Goal: Information Seeking & Learning: Learn about a topic

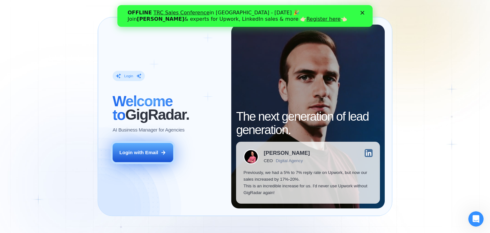
click at [160, 155] on button "Login with Email" at bounding box center [143, 152] width 61 height 19
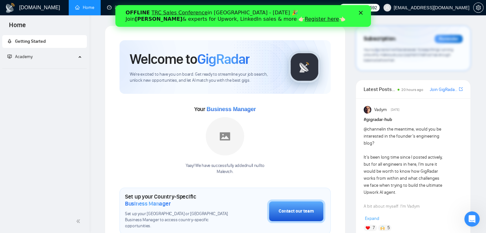
click at [360, 10] on div "OFFLINE TRC Sales Conference in [GEOGRAPHIC_DATA] - [DATE] 🎉 Join [PERSON_NAME]…" at bounding box center [242, 16] width 255 height 17
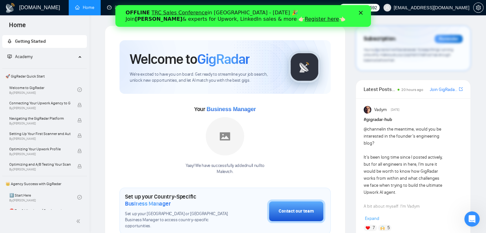
click at [361, 12] on polygon "Закрыть" at bounding box center [360, 13] width 4 height 4
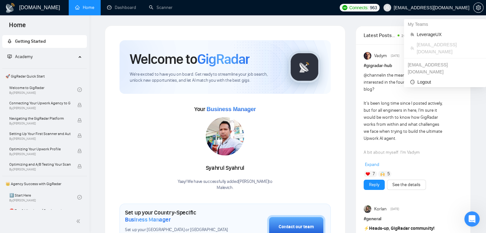
click at [420, 8] on span "[EMAIL_ADDRESS][DOMAIN_NAME]" at bounding box center [431, 8] width 76 height 0
click at [423, 37] on span "LeverageUX" at bounding box center [447, 34] width 63 height 7
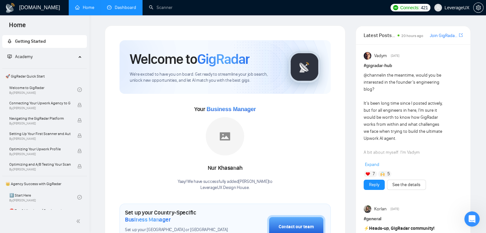
click at [122, 5] on link "Dashboard" at bounding box center [121, 7] width 29 height 5
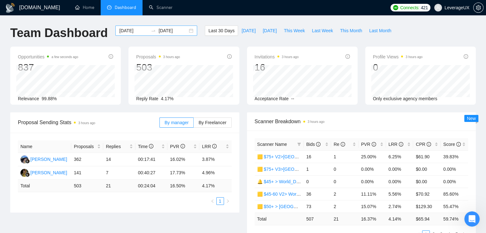
click at [187, 31] on div "[DATE] [DATE]" at bounding box center [156, 31] width 82 height 10
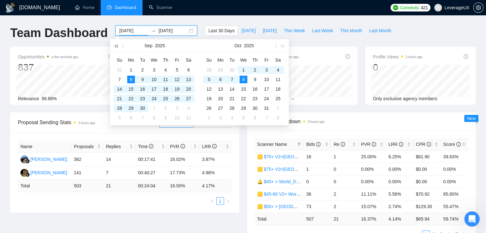
click at [115, 45] on button "button" at bounding box center [115, 45] width 7 height 13
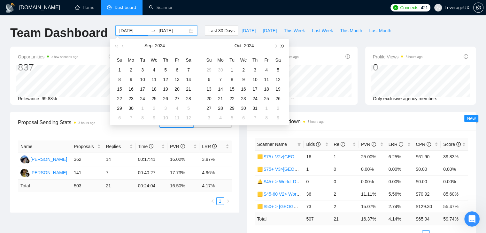
click at [281, 45] on span "button" at bounding box center [282, 45] width 3 height 3
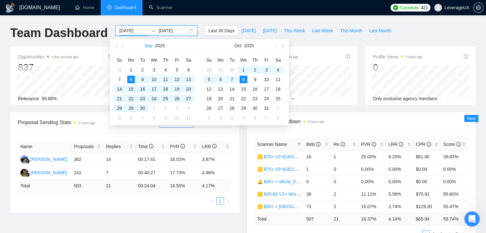
click at [151, 44] on button "Sep" at bounding box center [148, 45] width 8 height 13
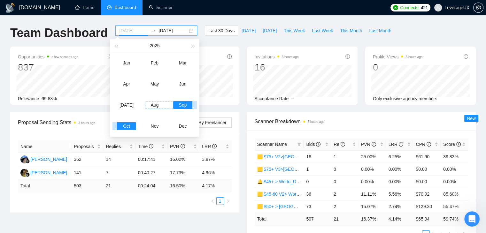
click at [155, 106] on div "Aug" at bounding box center [154, 105] width 19 height 8
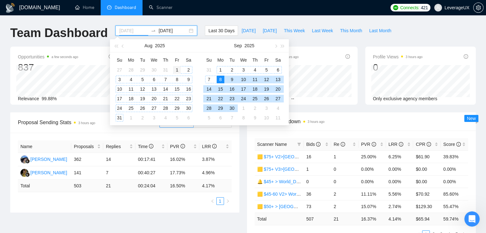
type input "[DATE]"
click at [175, 69] on div "1" at bounding box center [177, 70] width 8 height 8
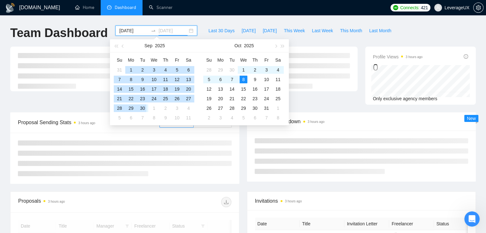
click at [140, 108] on div "30" at bounding box center [143, 108] width 8 height 8
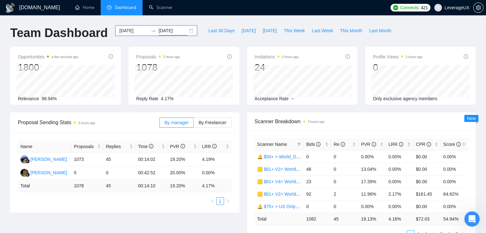
click at [169, 31] on input "[DATE]" at bounding box center [172, 30] width 29 height 7
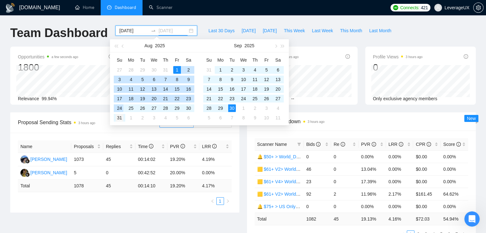
type input "[DATE]"
click at [117, 117] on div "31" at bounding box center [120, 118] width 8 height 8
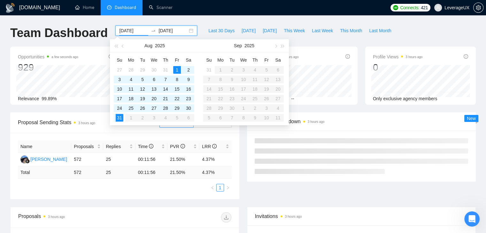
click at [197, 46] on div "[DATE]" at bounding box center [154, 45] width 89 height 13
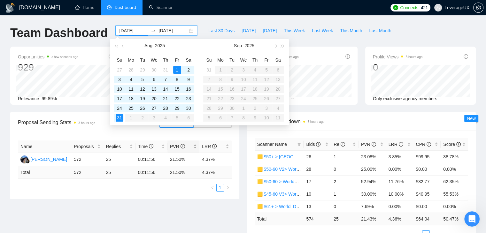
type input "[DATE]"
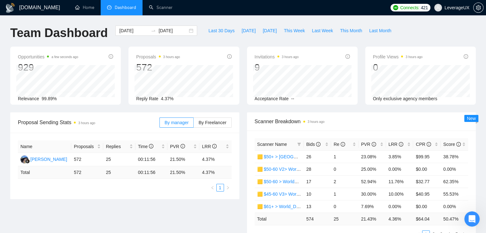
click at [163, 216] on div "Proposal Sending Stats 3 hours ago By manager By Freelancer Name Proposals Repl…" at bounding box center [242, 182] width 473 height 141
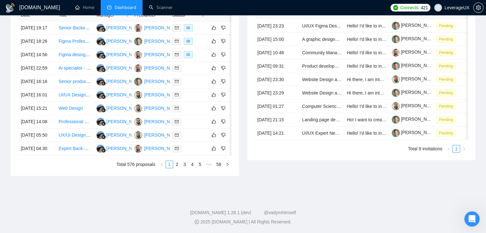
scroll to position [273, 0]
click at [179, 168] on link "2" at bounding box center [176, 164] width 7 height 7
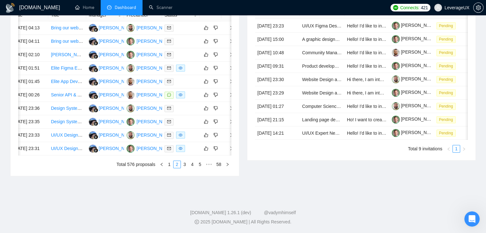
scroll to position [0, 10]
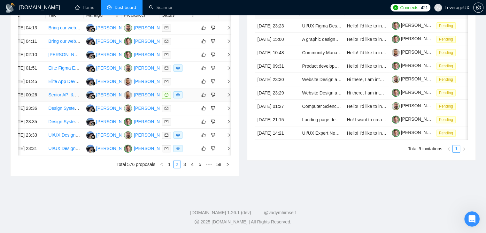
click at [227, 97] on icon "right" at bounding box center [228, 95] width 4 height 4
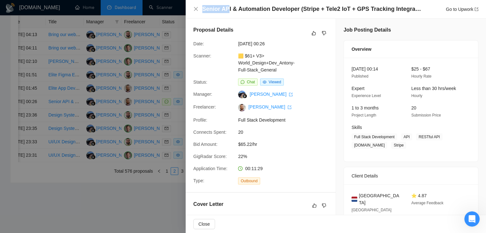
drag, startPoint x: 203, startPoint y: 8, endPoint x: 226, endPoint y: 8, distance: 23.0
click at [226, 8] on h4 "Senior API & Automation Developer (Stripe + Tele2 IoT + GPS Tracking Integratio…" at bounding box center [312, 9] width 220 height 8
click at [281, 73] on div "Proposal Details Date: [DATE] 00:26 Scanner: 🟨 $61+ V3> World_Design+Dev_Antony…" at bounding box center [260, 106] width 150 height 174
drag, startPoint x: 278, startPoint y: 71, endPoint x: 245, endPoint y: 57, distance: 36.3
click at [245, 57] on div "🟨 $61+ V3> World_Design+Dev_Antony-Full-Stack_General" at bounding box center [268, 62] width 67 height 21
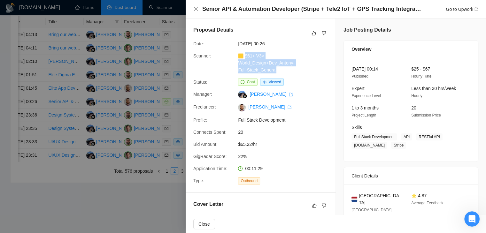
copy link "61+ V3> World_Design+Dev_Antony-Full-Stack_General"
click at [196, 9] on icon "close" at bounding box center [195, 8] width 5 height 5
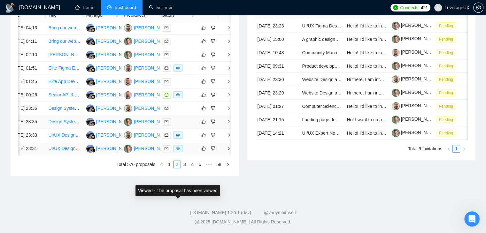
scroll to position [305, 0]
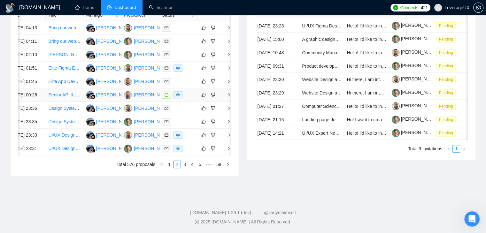
click at [227, 95] on icon "right" at bounding box center [228, 95] width 4 height 4
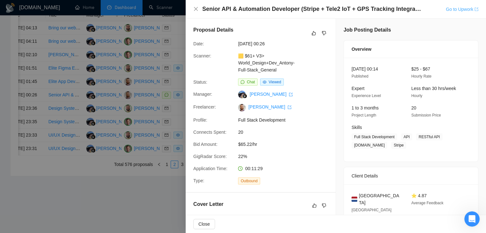
click at [450, 10] on link "Go to Upwork" at bounding box center [461, 9] width 33 height 5
click at [196, 8] on icon "close" at bounding box center [195, 8] width 5 height 5
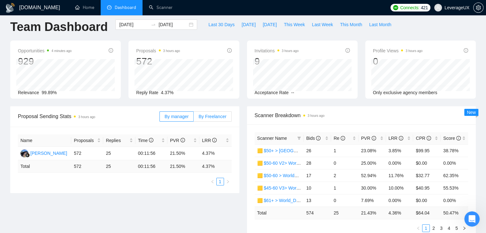
scroll to position [0, 0]
